Goal: Find specific page/section: Find specific page/section

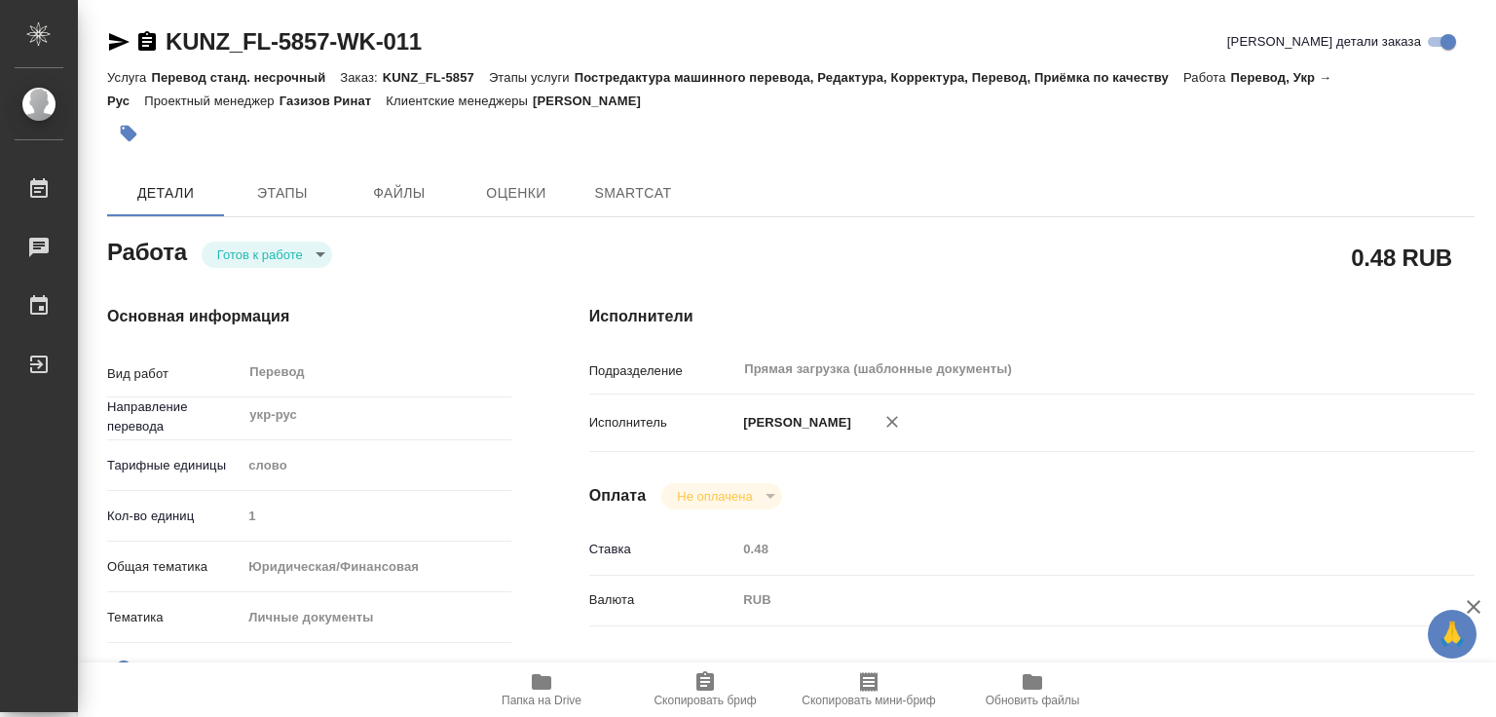
type textarea "x"
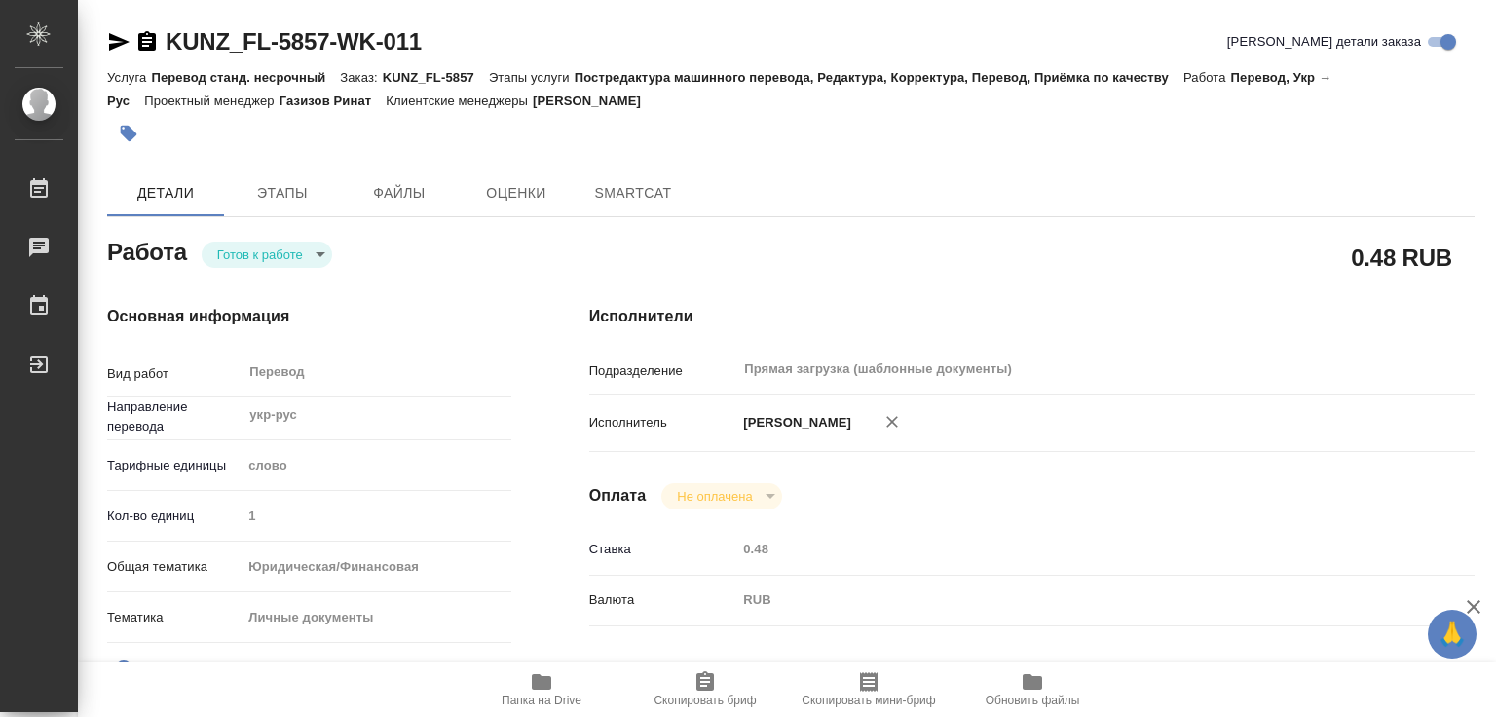
type textarea "x"
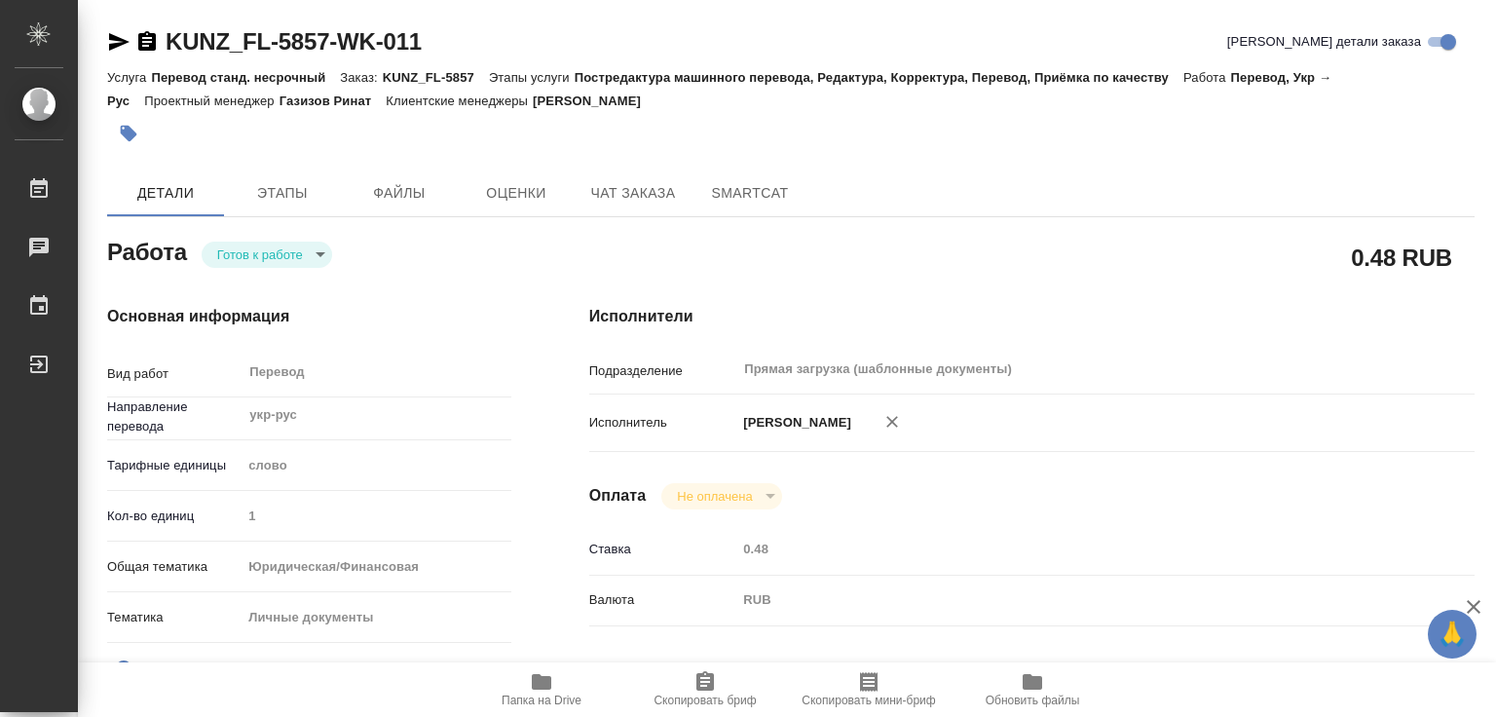
type textarea "x"
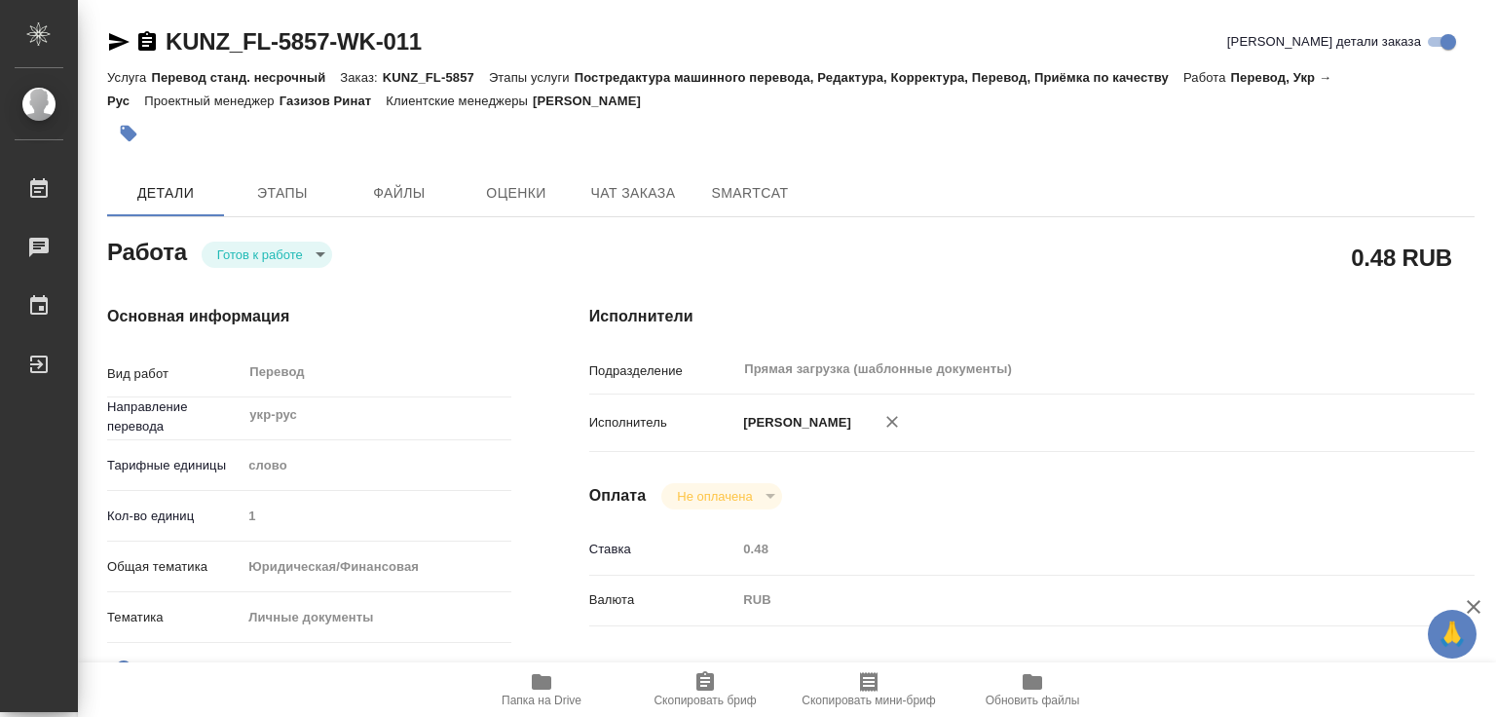
type textarea "x"
